Goal: Task Accomplishment & Management: Manage account settings

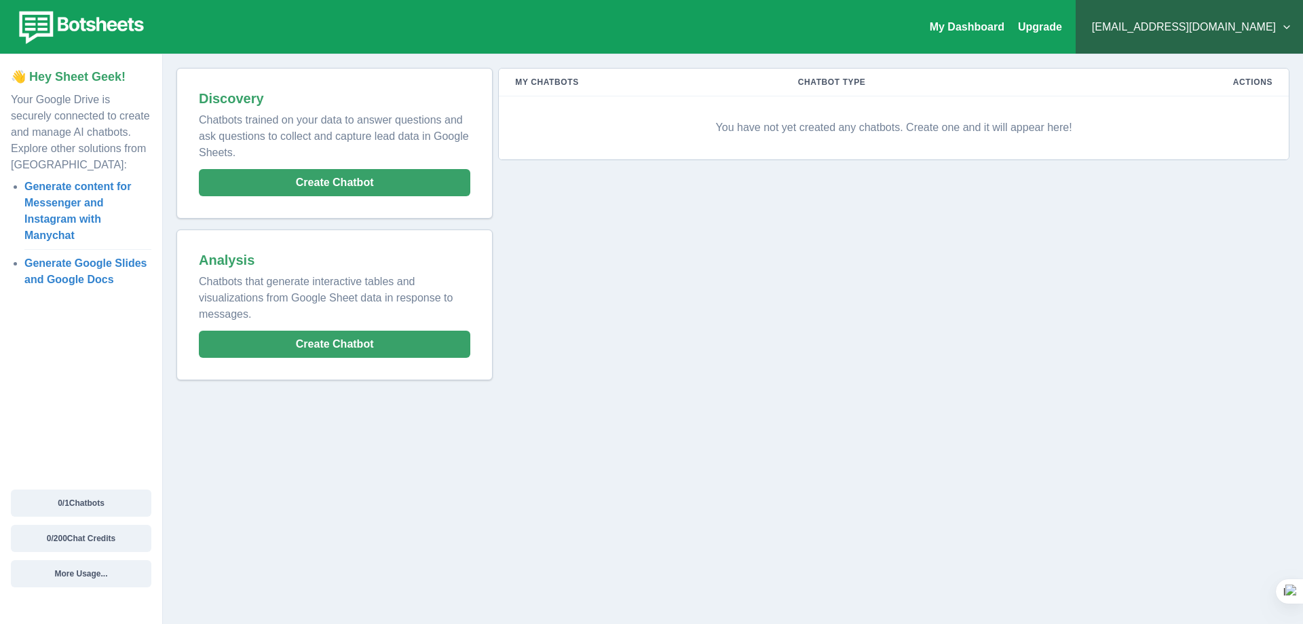
click at [568, 414] on div "My Dashboard Upgrade [EMAIL_ADDRESS][DOMAIN_NAME] Plans & Pricing My Billing He…" at bounding box center [651, 312] width 1303 height 624
click at [1005, 26] on link "My Dashboard" at bounding box center [967, 27] width 75 height 12
click at [1062, 25] on link "Upgrade" at bounding box center [1040, 27] width 44 height 12
